Goal: Browse casually: Explore the website without a specific task or goal

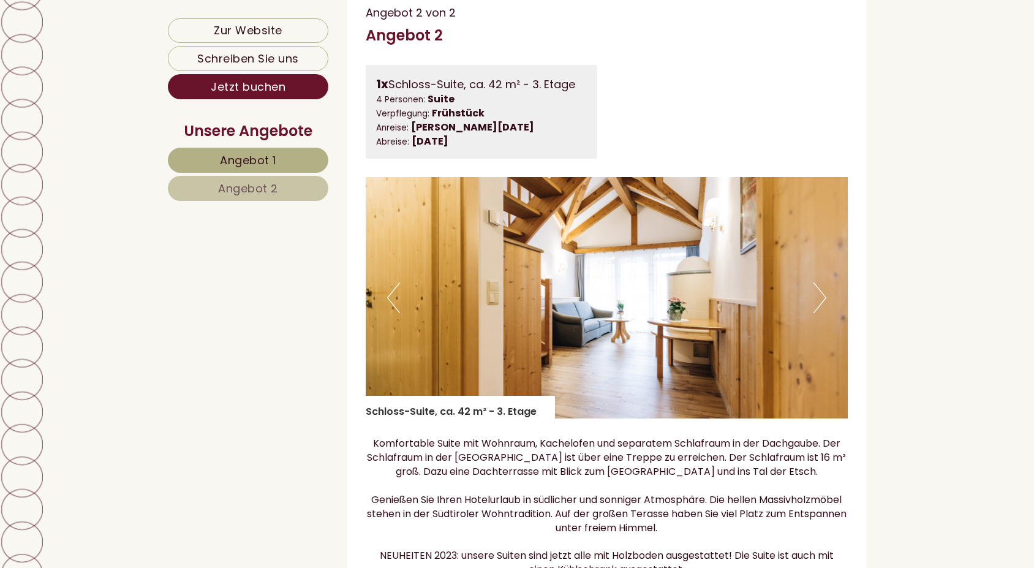
scroll to position [1838, 0]
click at [828, 319] on img at bounding box center [607, 298] width 483 height 241
click at [824, 309] on button "Next" at bounding box center [820, 298] width 13 height 31
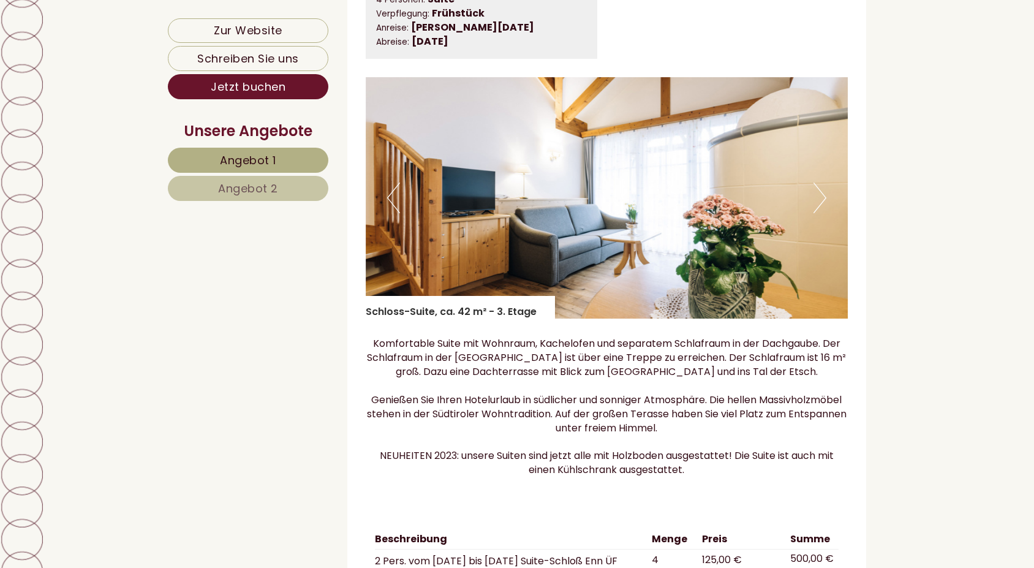
scroll to position [1938, 0]
click at [824, 208] on button "Next" at bounding box center [820, 198] width 13 height 31
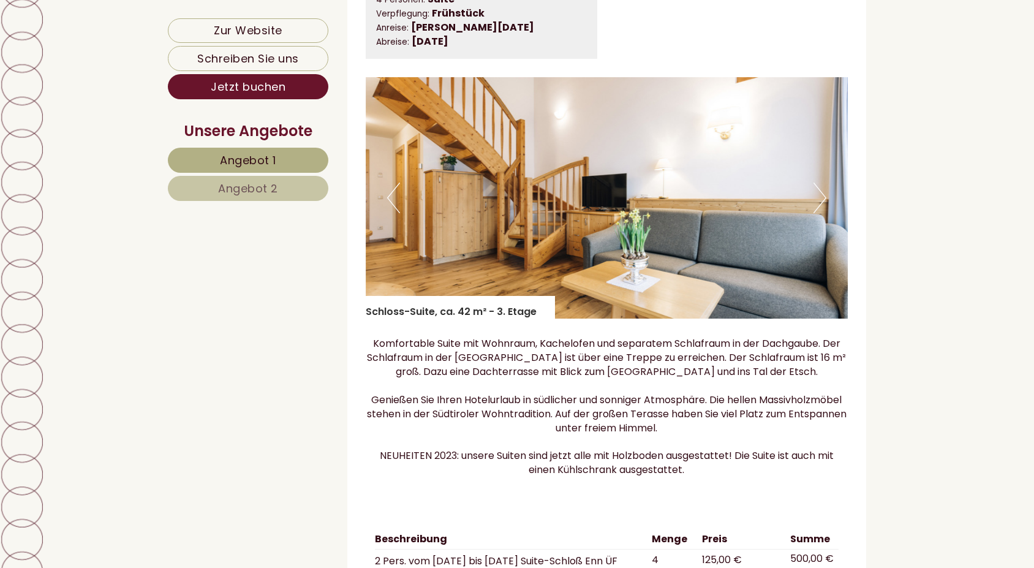
click at [824, 208] on button "Next" at bounding box center [820, 198] width 13 height 31
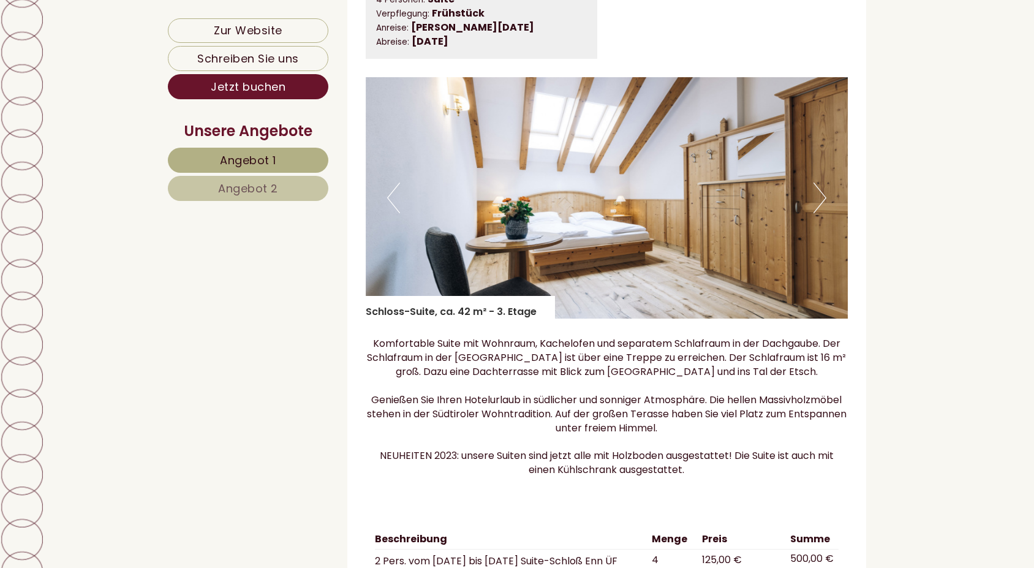
click at [824, 208] on button "Next" at bounding box center [820, 198] width 13 height 31
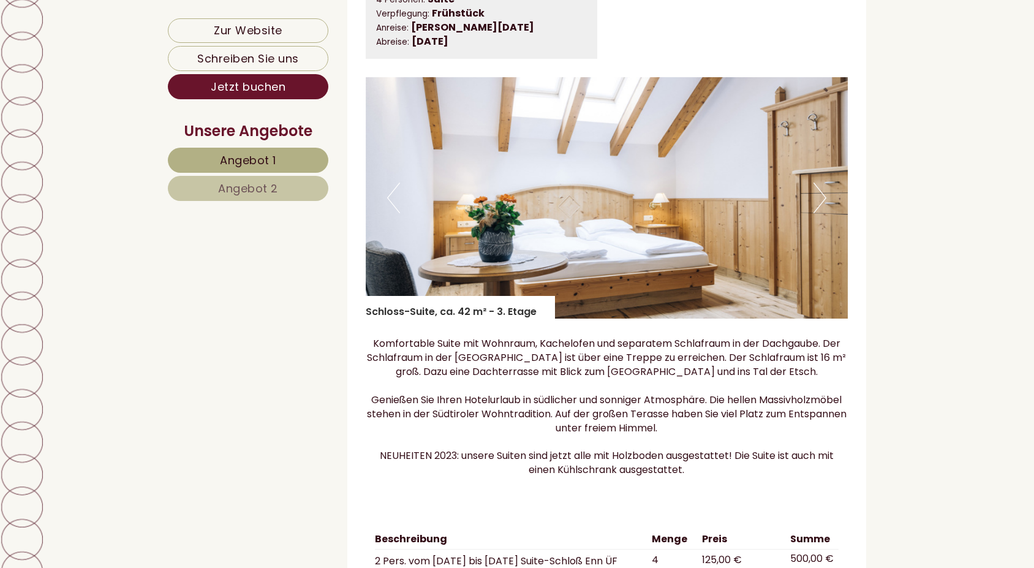
click at [824, 208] on button "Next" at bounding box center [820, 198] width 13 height 31
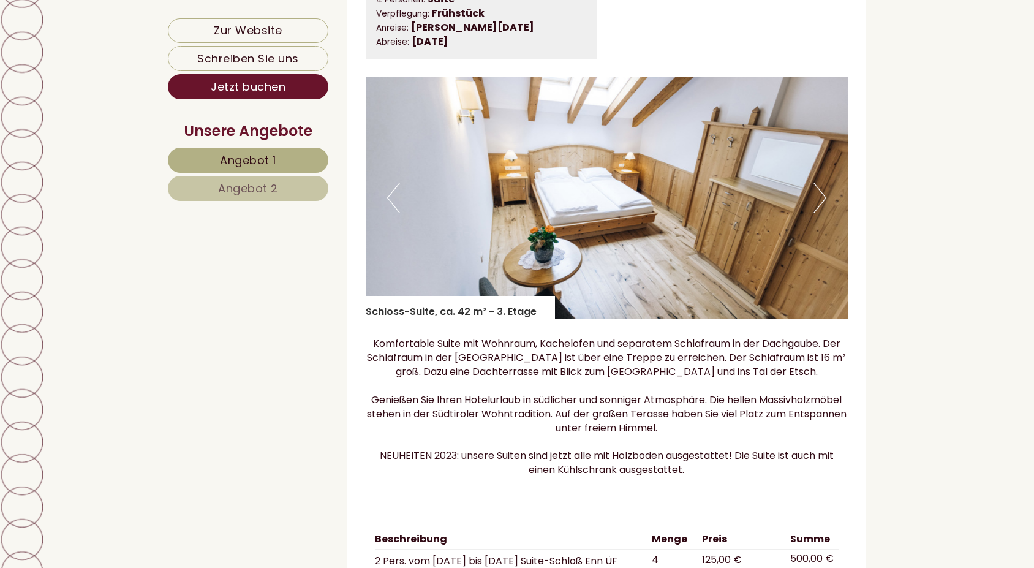
click at [824, 208] on button "Next" at bounding box center [820, 198] width 13 height 31
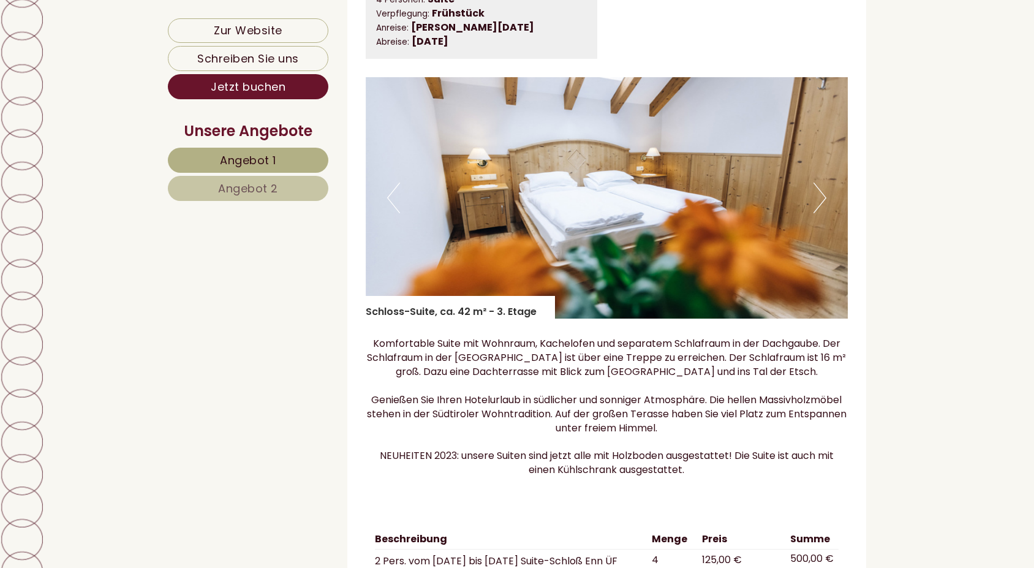
click at [824, 208] on button "Next" at bounding box center [820, 198] width 13 height 31
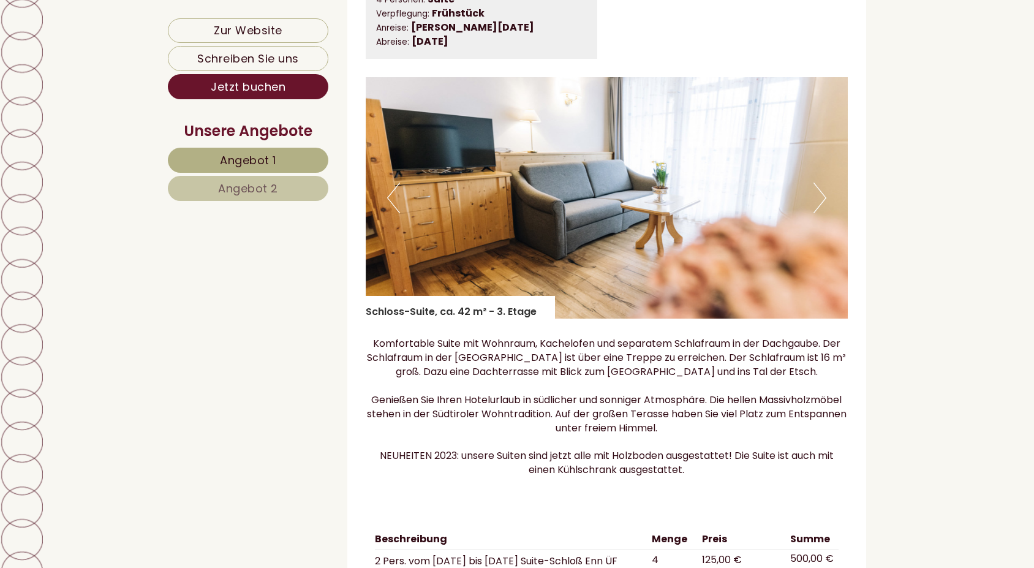
click at [824, 208] on button "Next" at bounding box center [820, 198] width 13 height 31
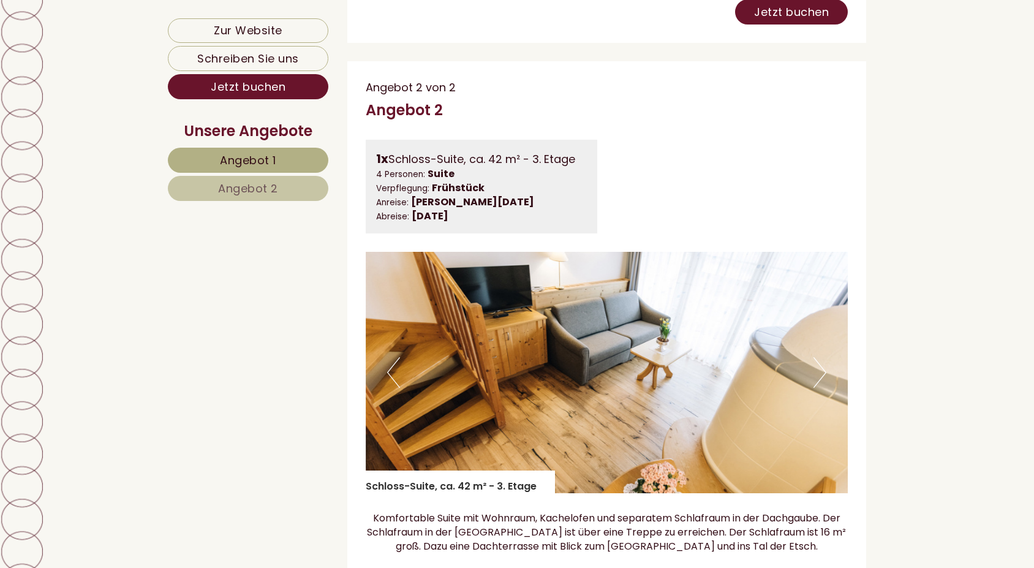
scroll to position [1767, 0]
